Goal: Find specific page/section: Find specific page/section

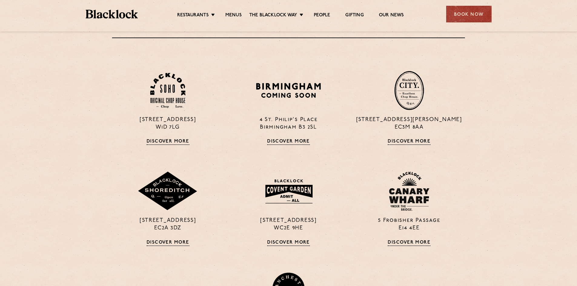
scroll to position [351, 0]
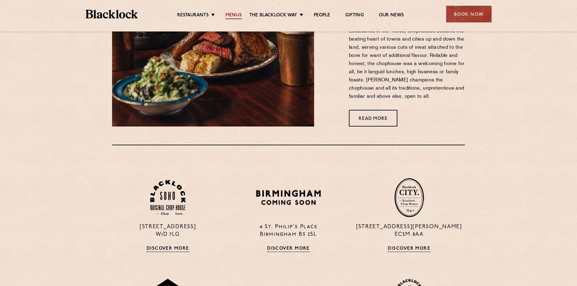
click at [231, 15] on link "Menus" at bounding box center [234, 15] width 16 height 7
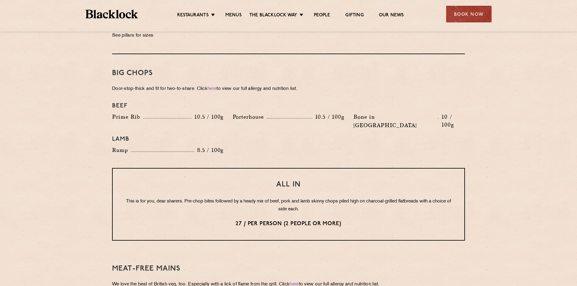
scroll to position [667, 0]
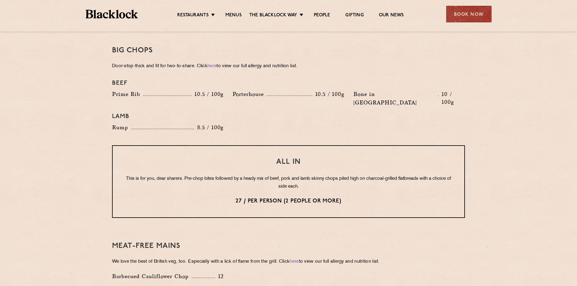
click at [200, 11] on ul "Restaurants [GEOGRAPHIC_DATA] [GEOGRAPHIC_DATA] [GEOGRAPHIC_DATA] [GEOGRAPHIC_D…" at bounding box center [290, 14] width 305 height 10
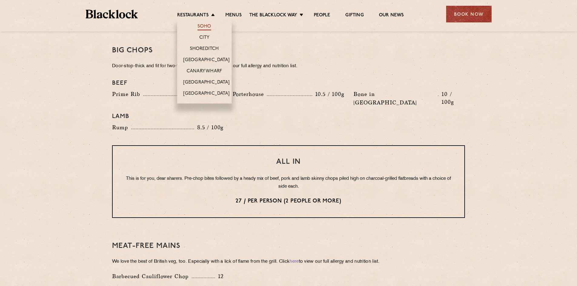
click at [209, 26] on link "Soho" at bounding box center [205, 27] width 14 height 7
